Goal: Task Accomplishment & Management: Manage account settings

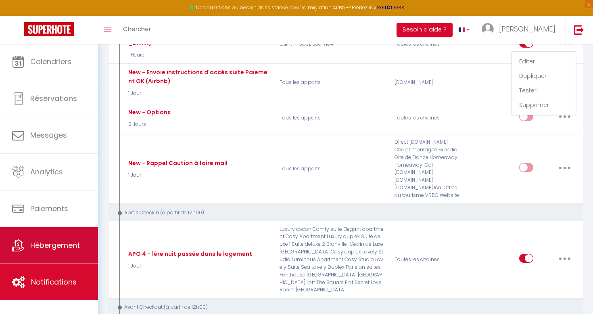
scroll to position [583, 0]
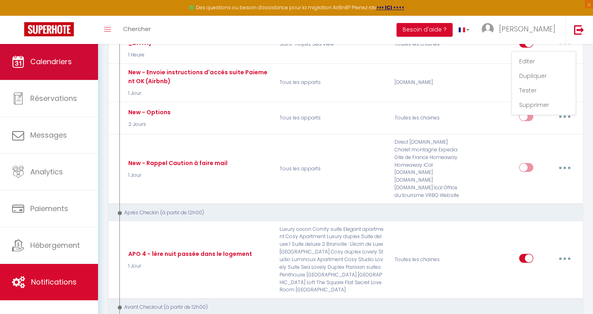
click at [60, 71] on link "Calendriers" at bounding box center [49, 62] width 98 height 36
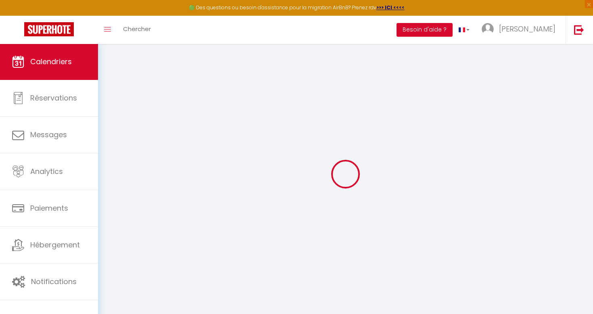
select select
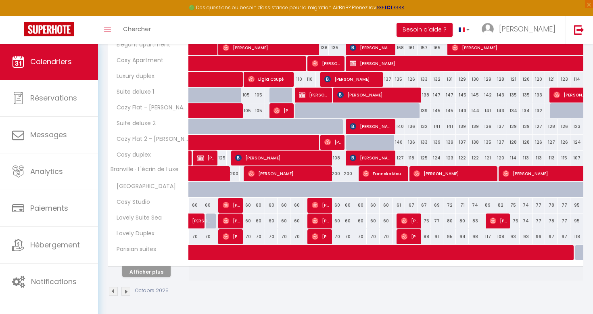
scroll to position [237, 0]
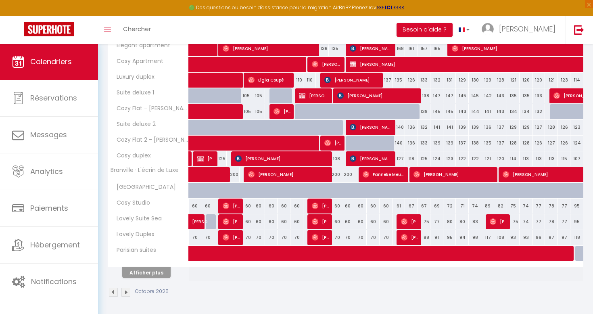
click at [162, 271] on button "Afficher plus" at bounding box center [146, 272] width 48 height 11
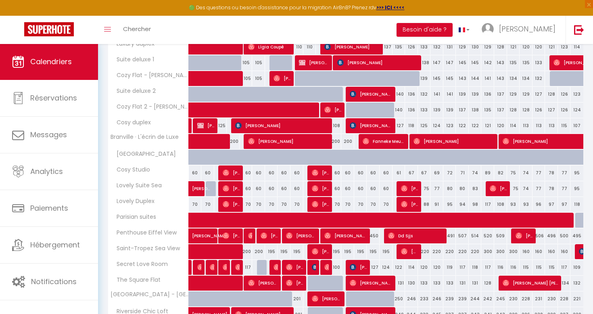
scroll to position [315, 0]
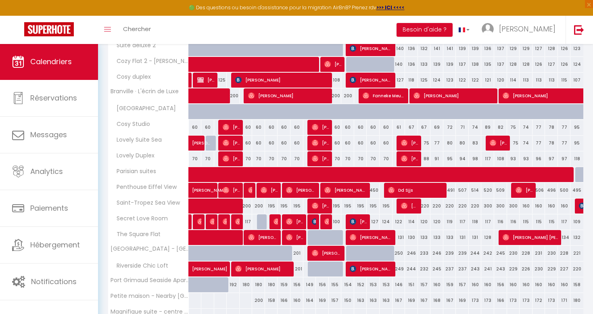
click at [312, 221] on img at bounding box center [315, 221] width 6 height 6
select select "OK"
select select "KO"
select select "1"
select select "0"
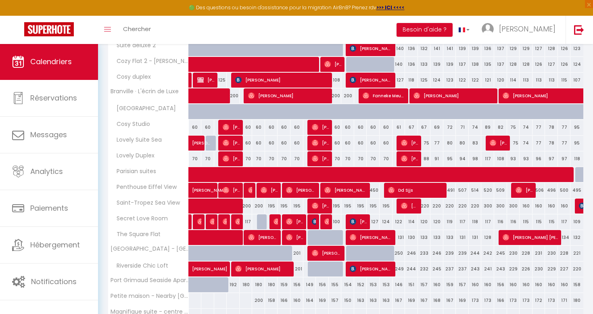
select select "1"
select select
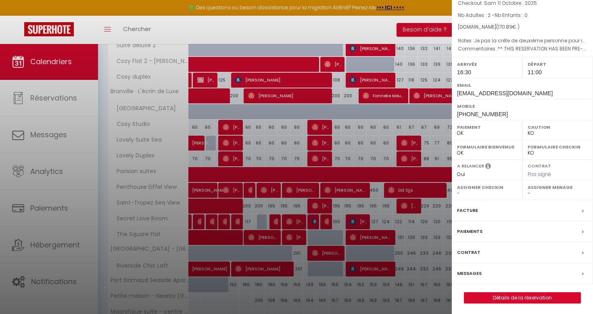
scroll to position [60, 0]
click at [499, 296] on link "Détails de la réservation" at bounding box center [522, 298] width 116 height 10
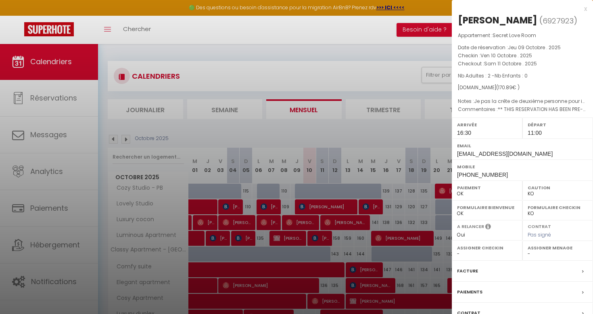
select select
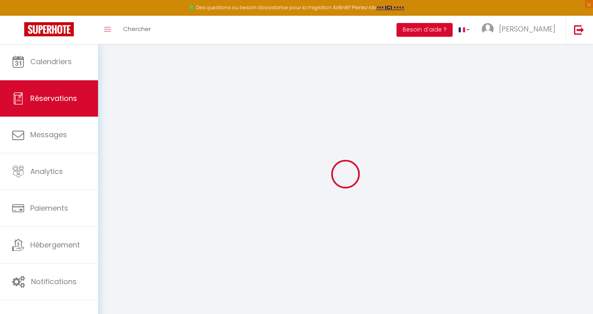
select select
checkbox input "false"
select select
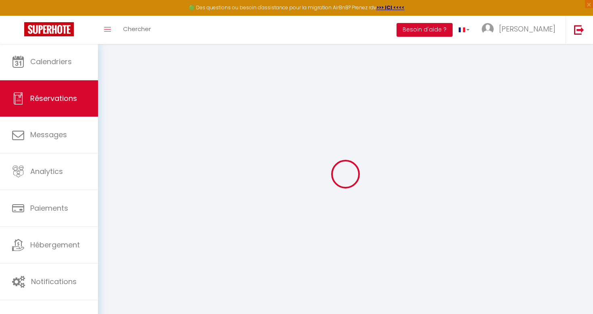
checkbox input "false"
type textarea "** THIS RESERVATION HAS BEEN PRE-PAID ** BOOKING NOTE : Payment charge is EUR 2…"
type textarea "Je pas la crête de deuxième personne pour instant je suis seul 🤣"
type input "49"
type input "15.69"
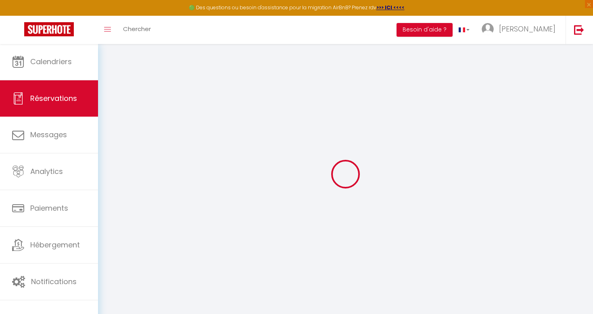
select select
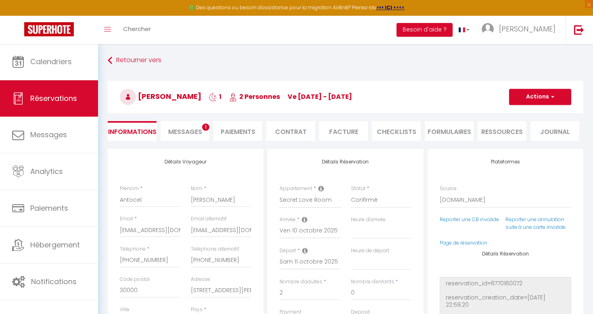
checkbox input "false"
select select "16:30"
select select "11:00"
click at [247, 128] on li "Paiements" at bounding box center [237, 131] width 49 height 20
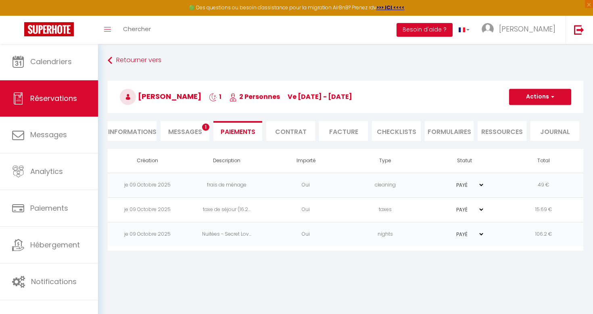
click at [540, 102] on button "Actions" at bounding box center [540, 97] width 62 height 16
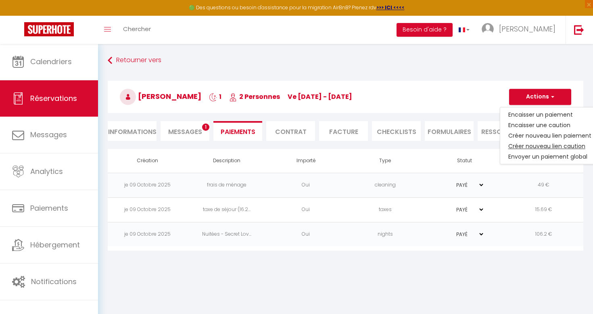
click at [532, 149] on link "Créer nouveau lien caution" at bounding box center [549, 146] width 99 height 10
select select "nights"
type input "[EMAIL_ADDRESS][DOMAIN_NAME]"
select select "6919"
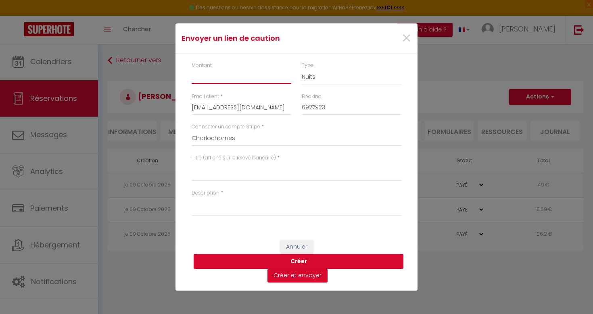
click at [229, 80] on input "Montant" at bounding box center [242, 76] width 100 height 15
type input "500"
click at [229, 178] on textarea "Titre (affiché sur le relevé bancaire)" at bounding box center [297, 171] width 210 height 19
type textarea "DEPOSIT"
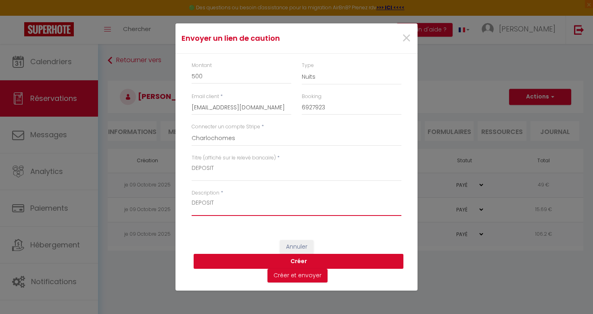
type textarea "DEPOSIT"
click at [260, 254] on button "Créer" at bounding box center [299, 261] width 210 height 15
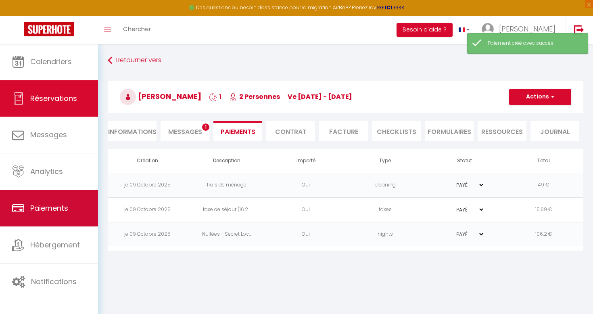
click at [91, 202] on link "Paiements" at bounding box center [49, 208] width 98 height 36
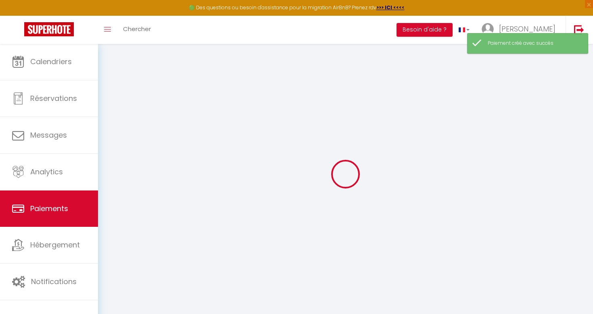
select select "2"
select select "0"
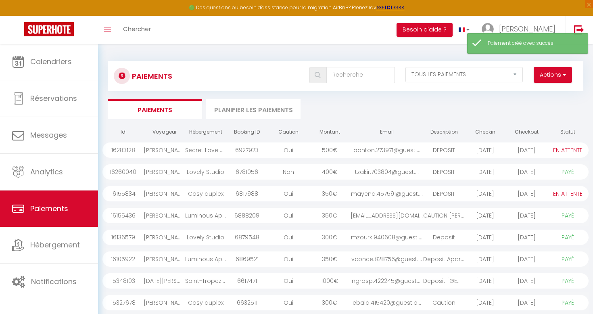
click at [471, 152] on div "[DATE]" at bounding box center [485, 149] width 41 height 15
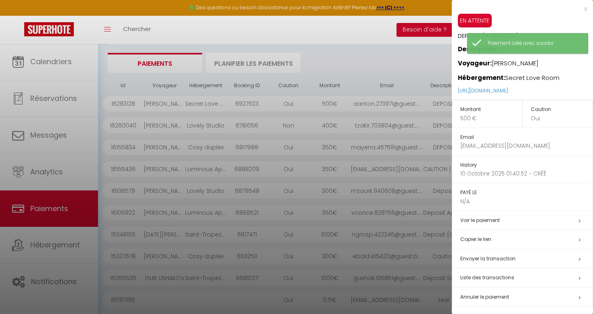
scroll to position [75, 0]
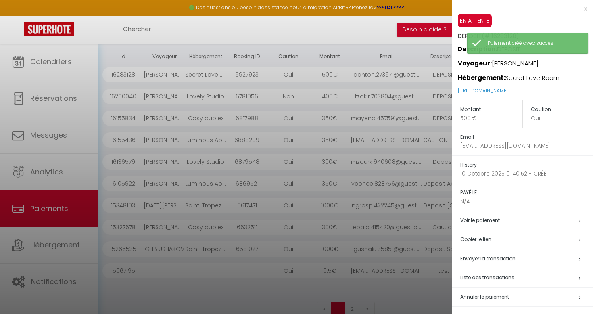
click at [517, 235] on h5 "Copier le lien" at bounding box center [526, 239] width 132 height 9
